Goal: Task Accomplishment & Management: Manage account settings

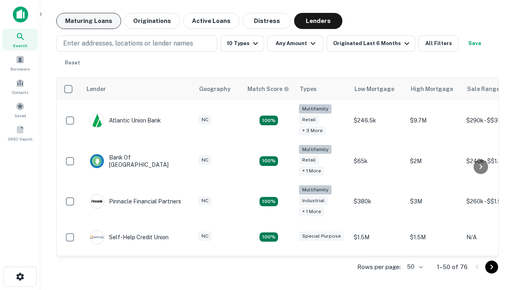
click at [88, 21] on button "Maturing Loans" at bounding box center [88, 21] width 65 height 16
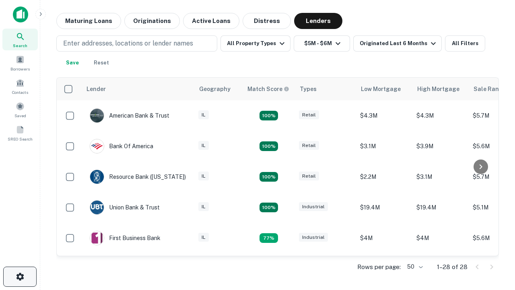
click at [20, 276] on icon "button" at bounding box center [20, 276] width 10 height 10
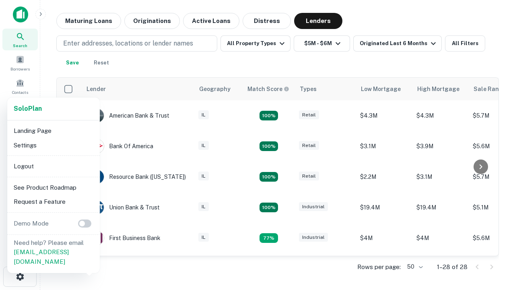
click at [53, 166] on li "Logout" at bounding box center [53, 166] width 86 height 14
